Goal: Find contact information: Find contact information

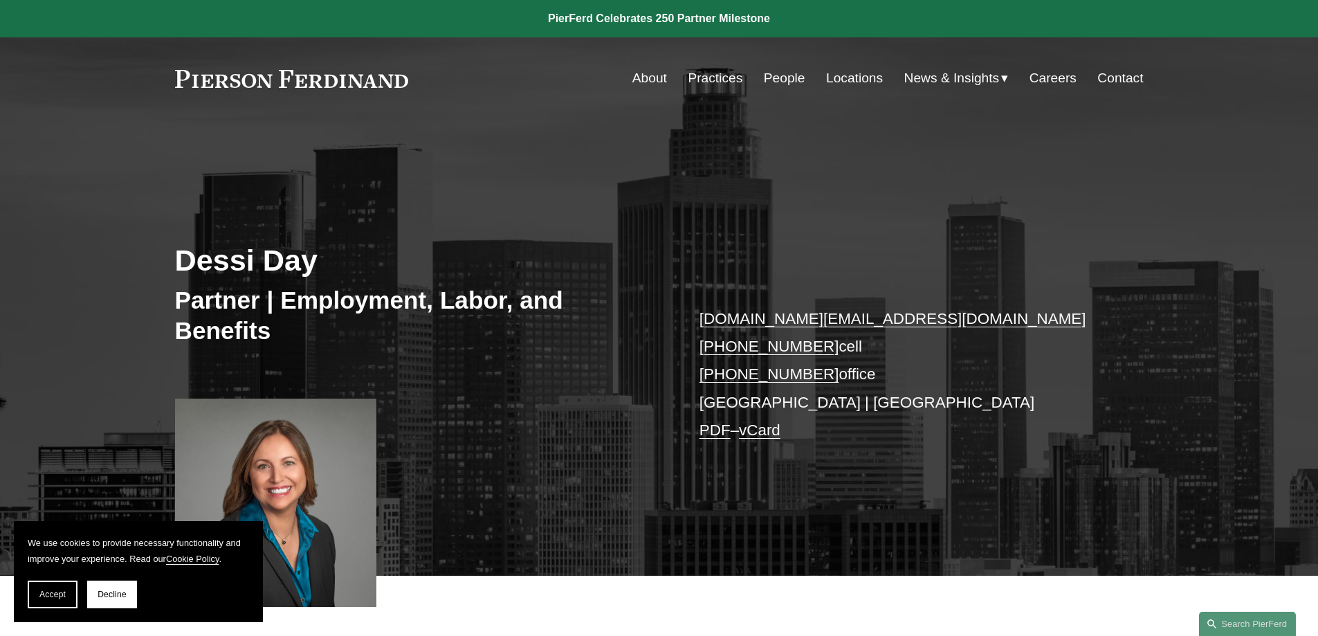
click at [765, 433] on link "vCard" at bounding box center [760, 429] width 42 height 17
click at [1102, 77] on link "Contact" at bounding box center [1120, 78] width 46 height 26
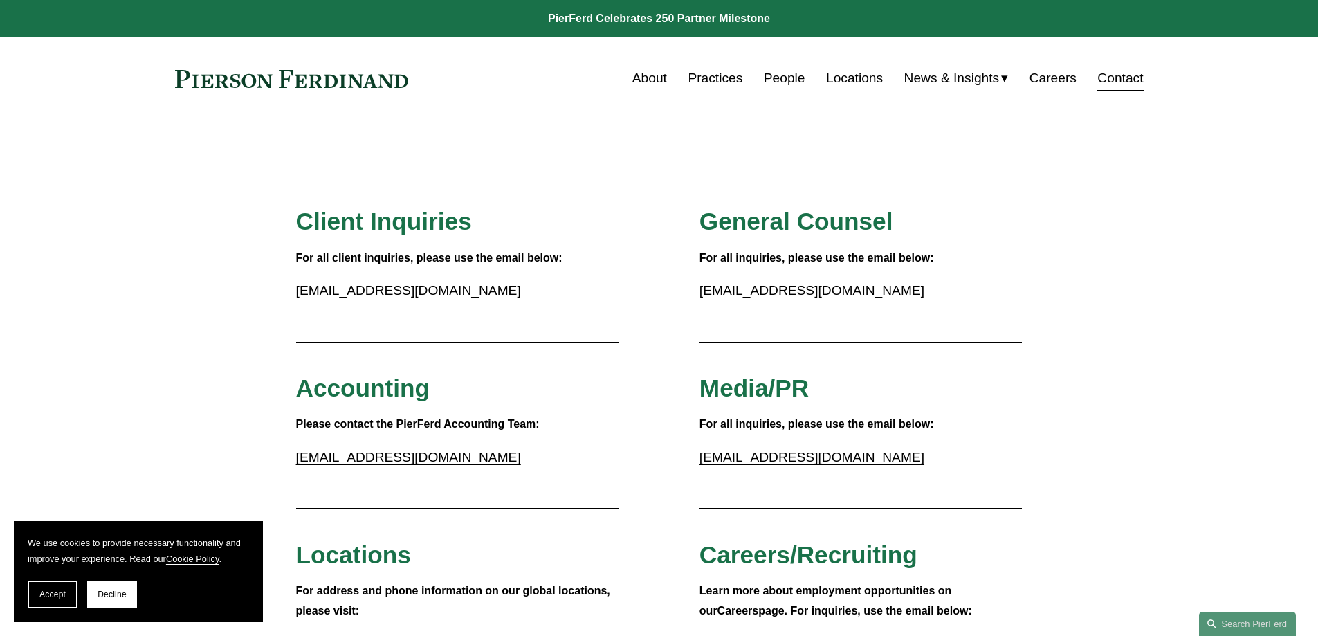
click at [782, 75] on link "People" at bounding box center [785, 78] width 42 height 26
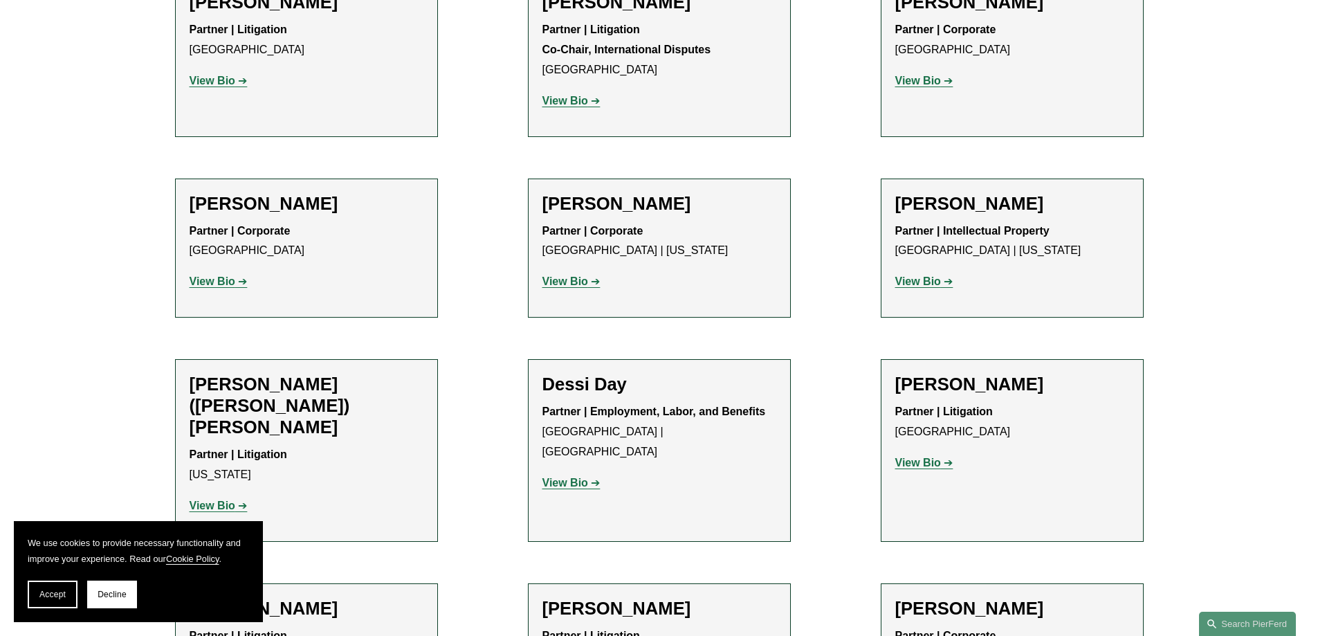
scroll to position [4013, 0]
click at [564, 476] on strong "View Bio" at bounding box center [565, 482] width 46 height 12
click at [612, 401] on div "Partner | Employment, Labor, and Benefits Los Angeles | Palo Alto View Bio Loca…" at bounding box center [659, 446] width 234 height 91
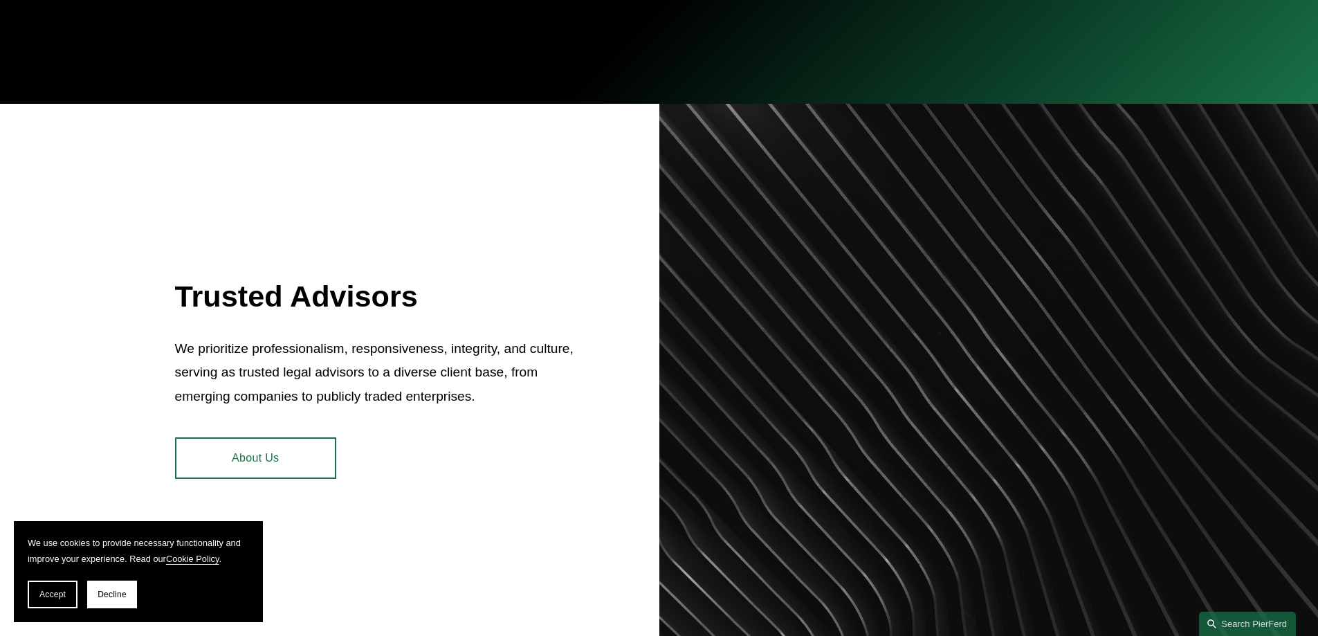
scroll to position [484, 0]
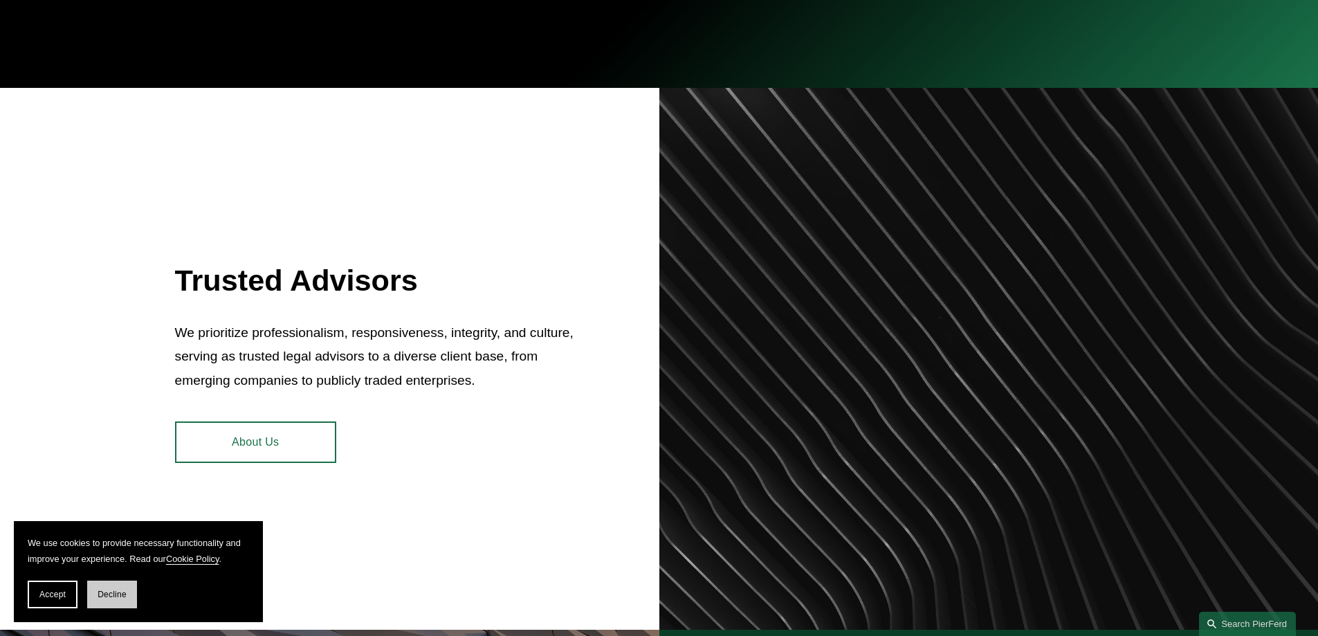
click at [104, 596] on span "Decline" at bounding box center [112, 594] width 29 height 10
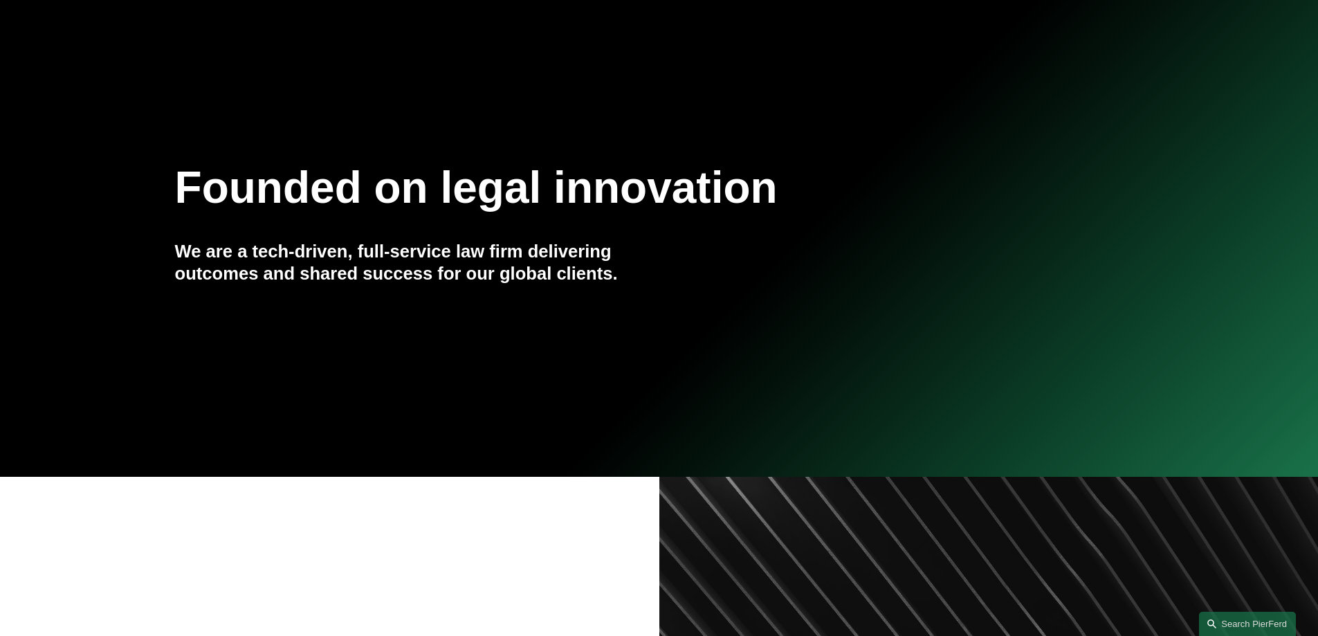
scroll to position [0, 0]
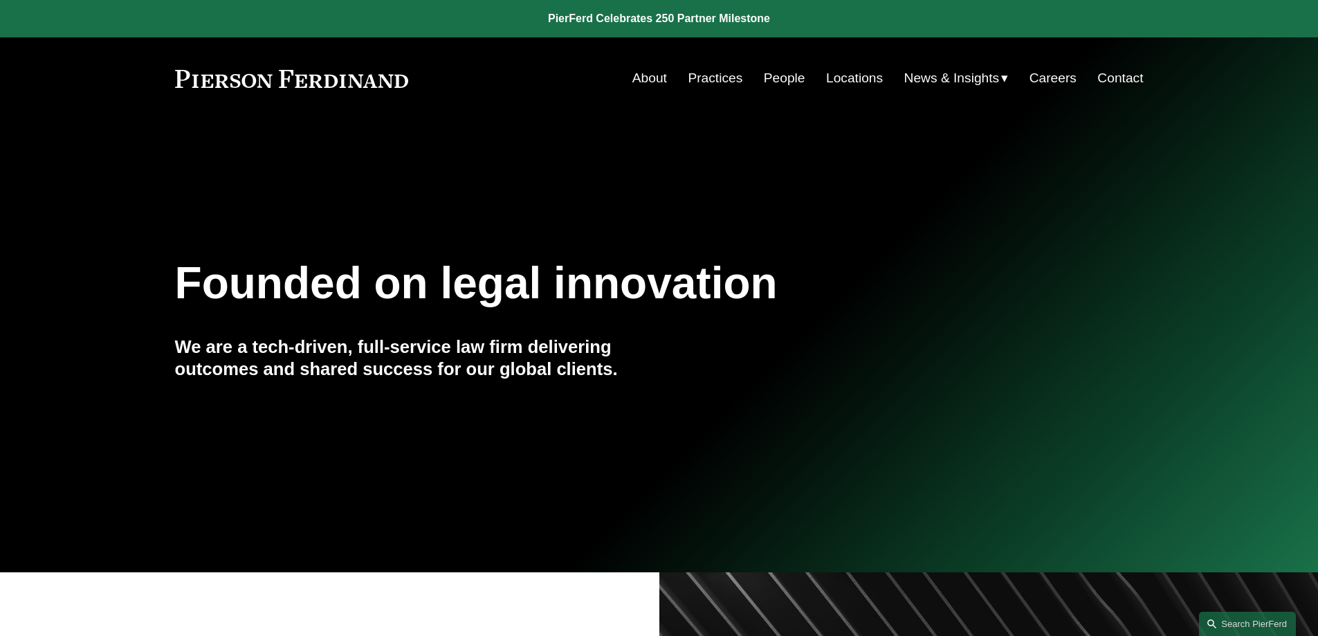
click at [1121, 79] on link "Contact" at bounding box center [1120, 78] width 46 height 26
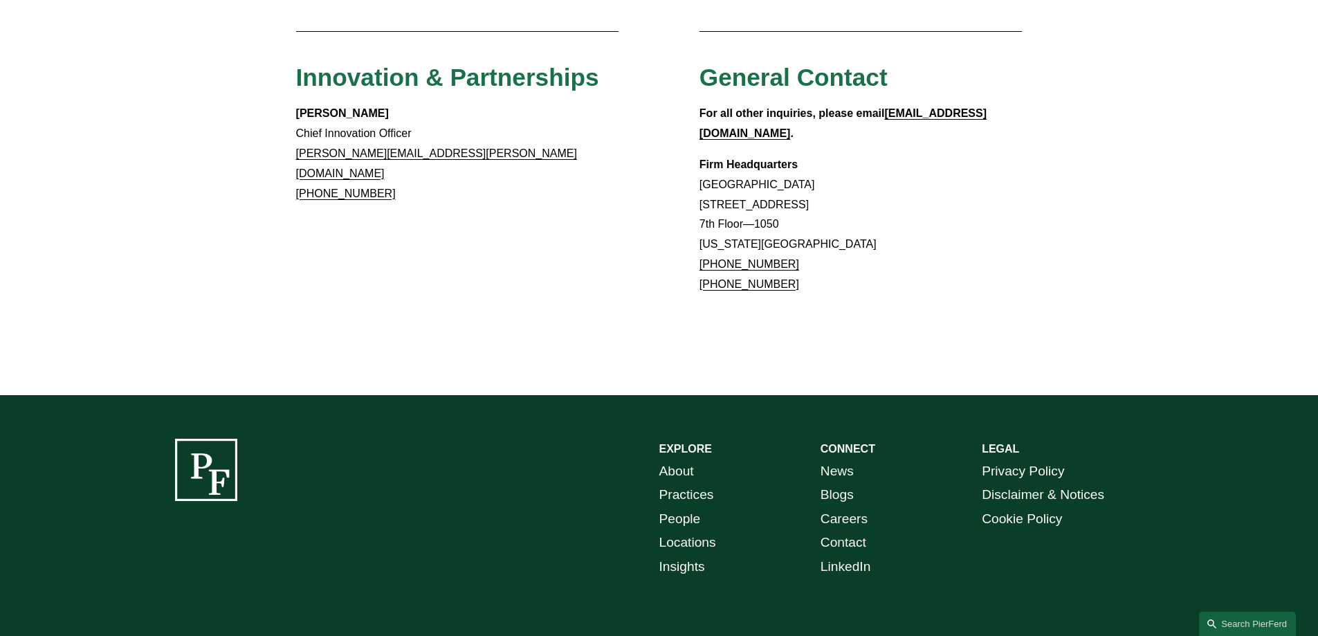
scroll to position [1287, 0]
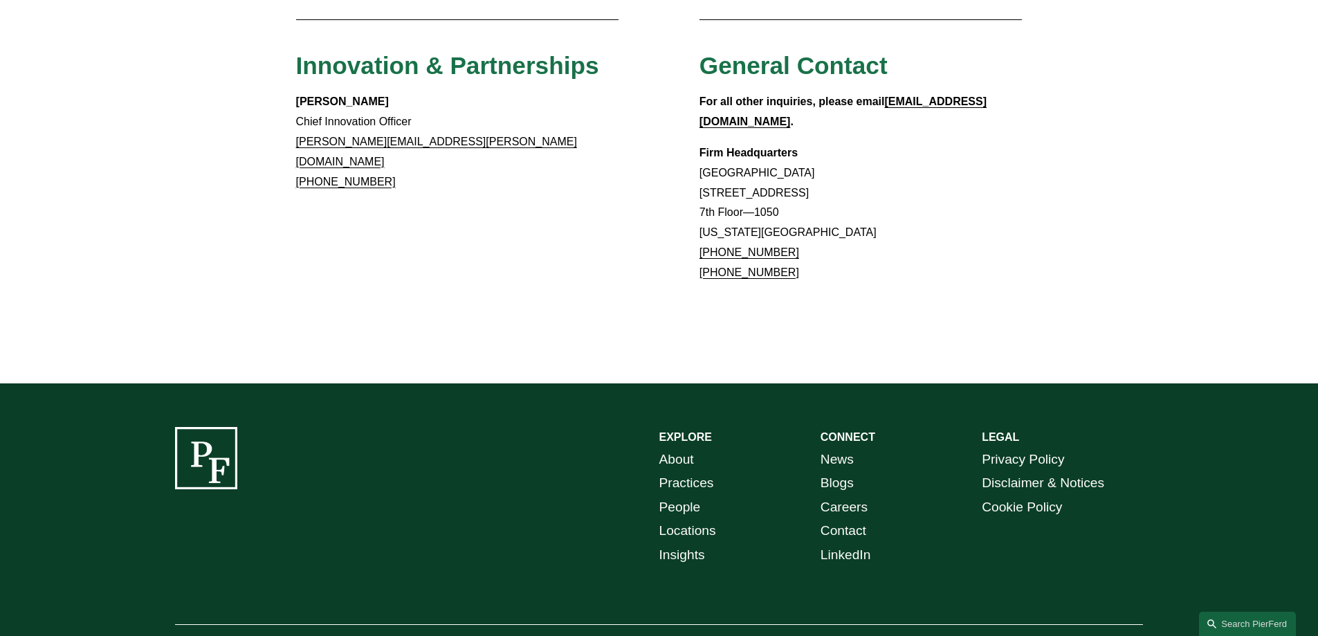
click at [682, 519] on link "Locations" at bounding box center [687, 531] width 57 height 24
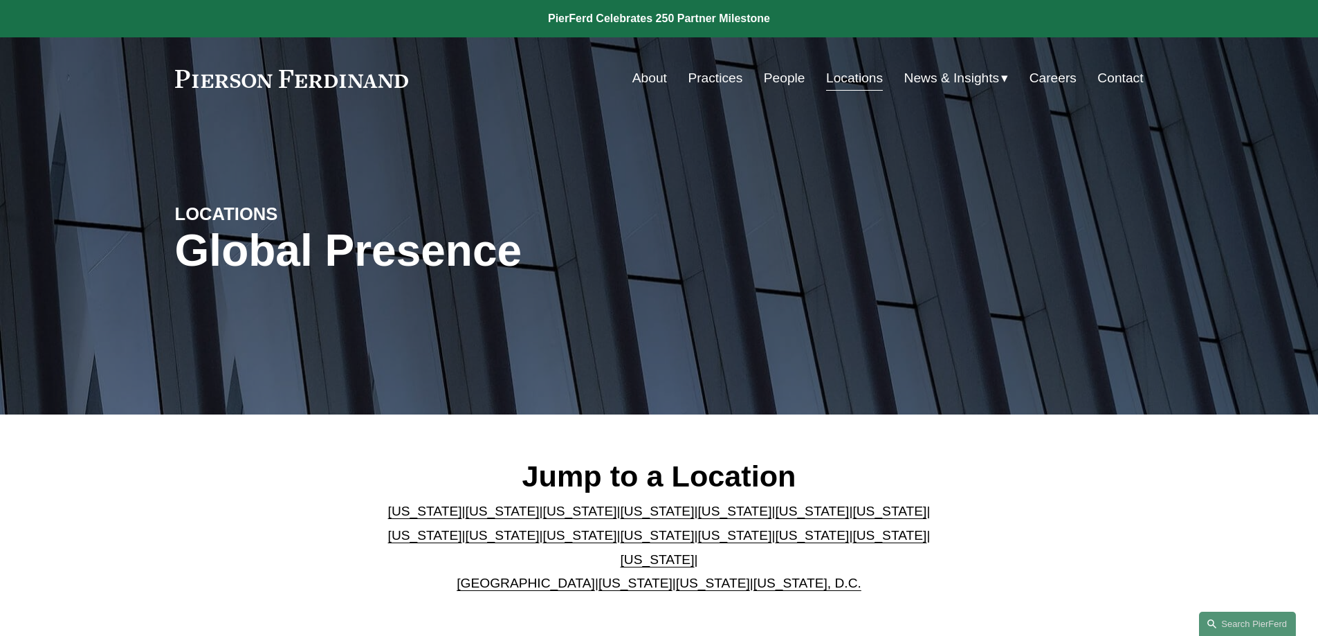
click at [472, 511] on link "[US_STATE]" at bounding box center [503, 511] width 74 height 15
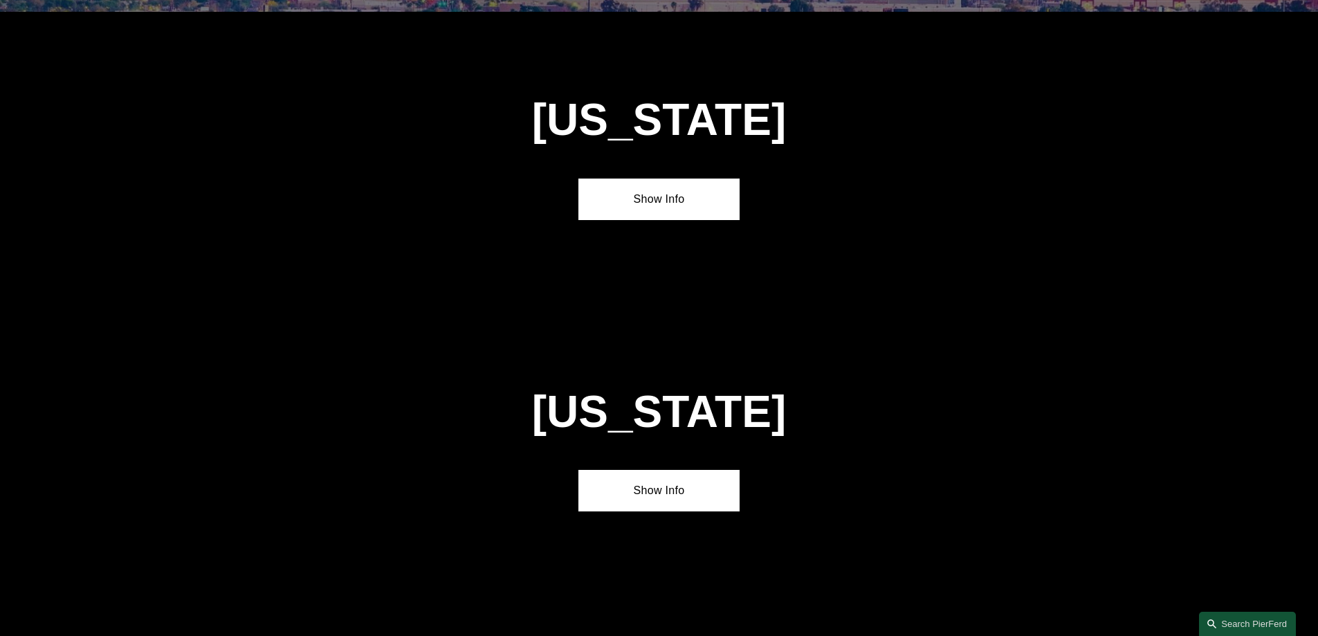
scroll to position [919, 0]
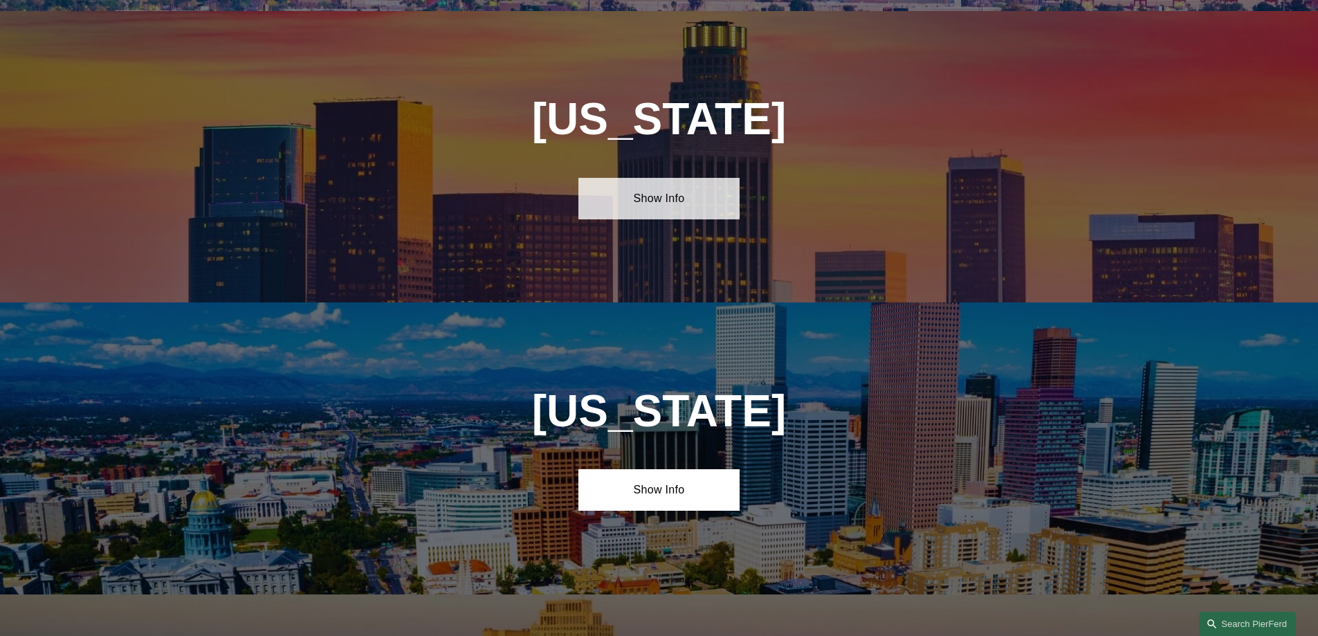
click at [671, 192] on link "Show Info" at bounding box center [658, 199] width 161 height 42
